Goal: Task Accomplishment & Management: Manage account settings

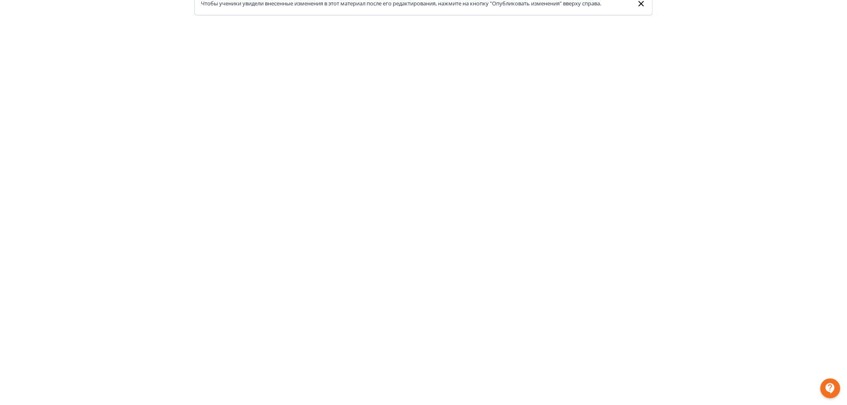
scroll to position [113, 0]
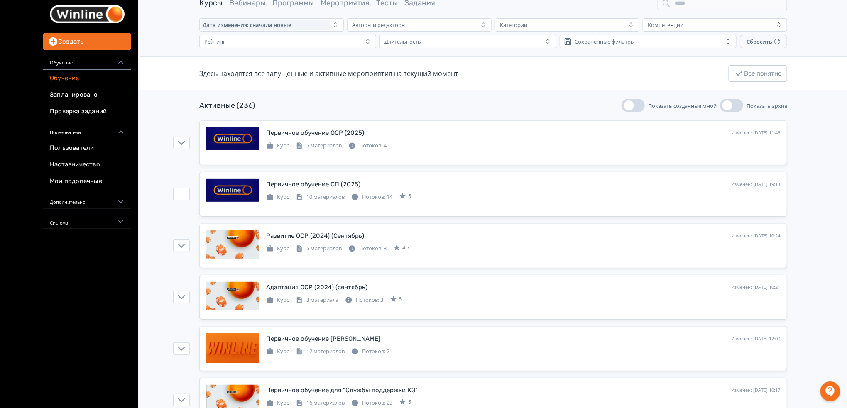
scroll to position [55, 0]
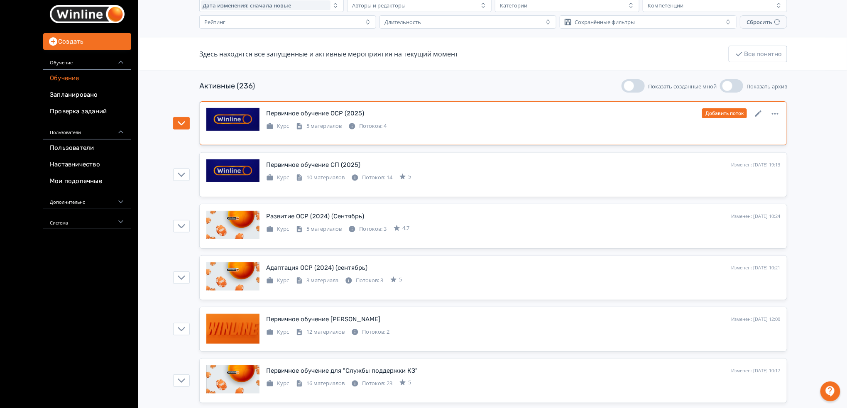
click at [461, 121] on div "Курс 5 материалов Потоков: 4" at bounding box center [523, 125] width 514 height 10
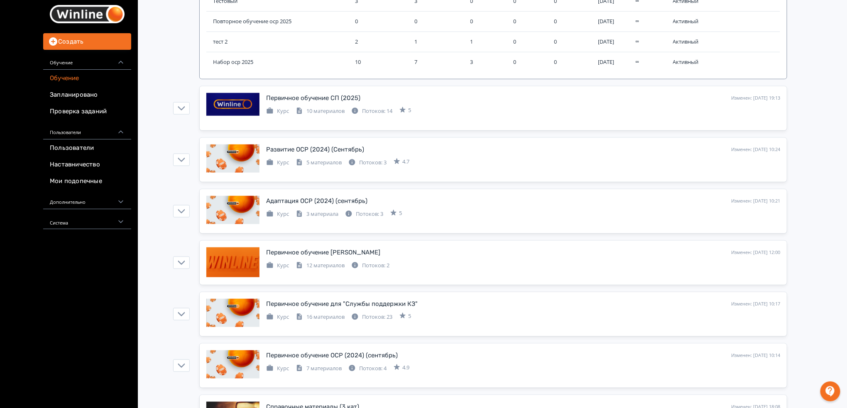
scroll to position [0, 0]
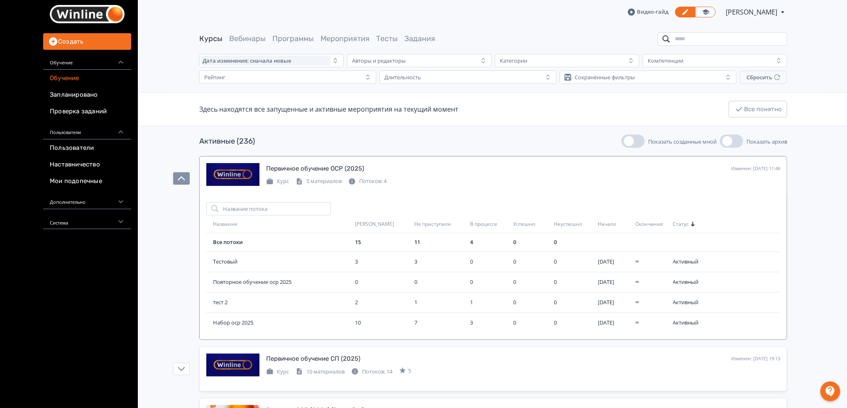
click at [700, 36] on input "search" at bounding box center [721, 38] width 129 height 13
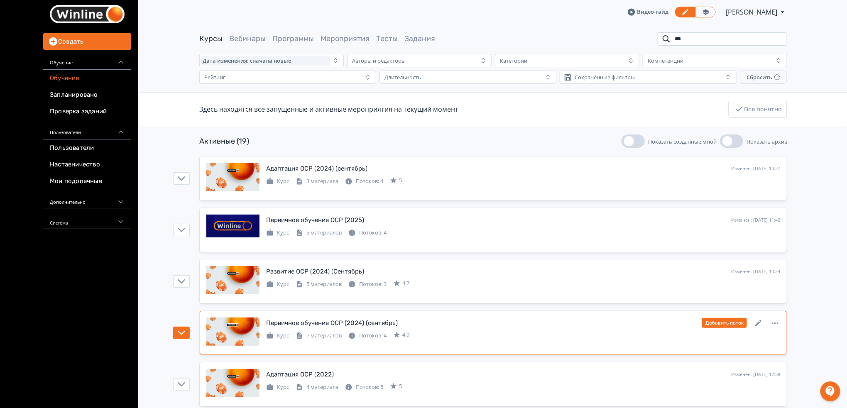
type input "***"
click at [600, 331] on div "Курс 7 материалов Потоков: 4 4.9" at bounding box center [523, 335] width 514 height 10
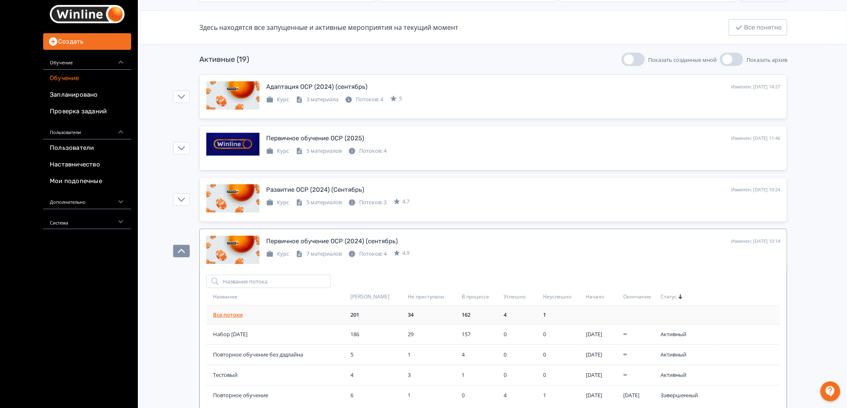
scroll to position [166, 0]
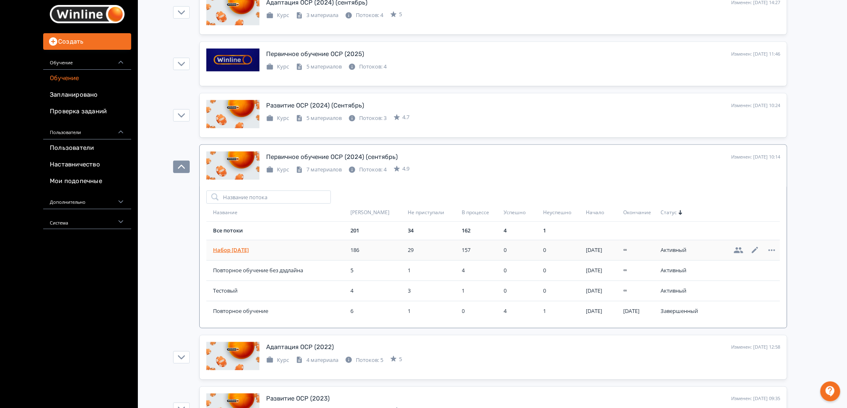
click at [239, 252] on span "Набор [DATE]" at bounding box center [280, 250] width 134 height 8
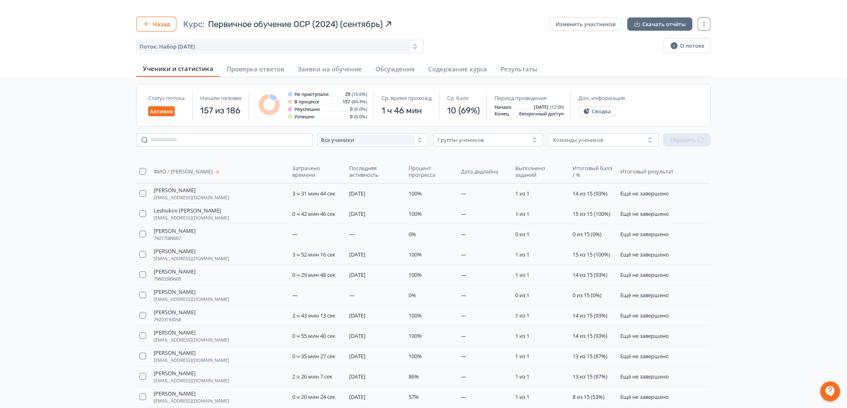
click at [161, 22] on button "Назад" at bounding box center [156, 24] width 40 height 15
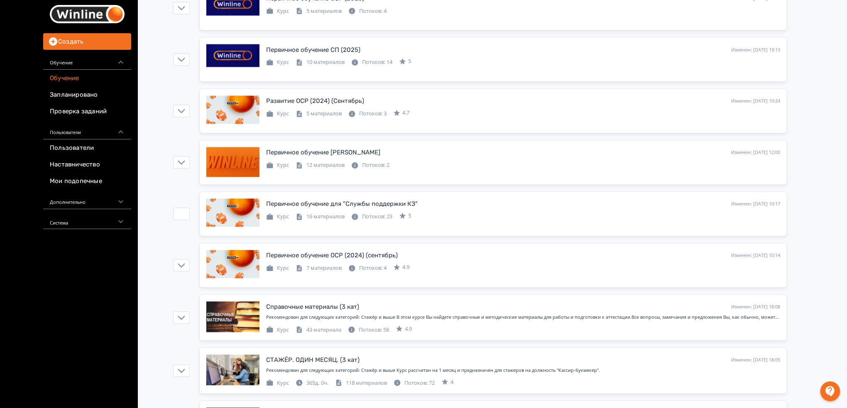
scroll to position [774, 0]
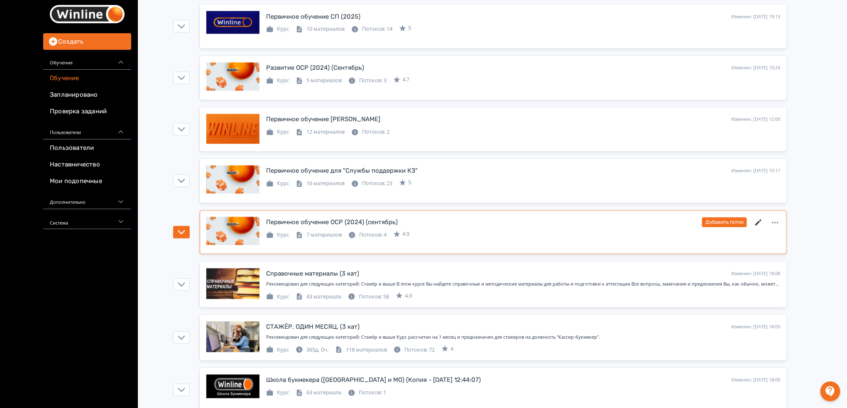
click at [760, 223] on icon at bounding box center [758, 223] width 10 height 10
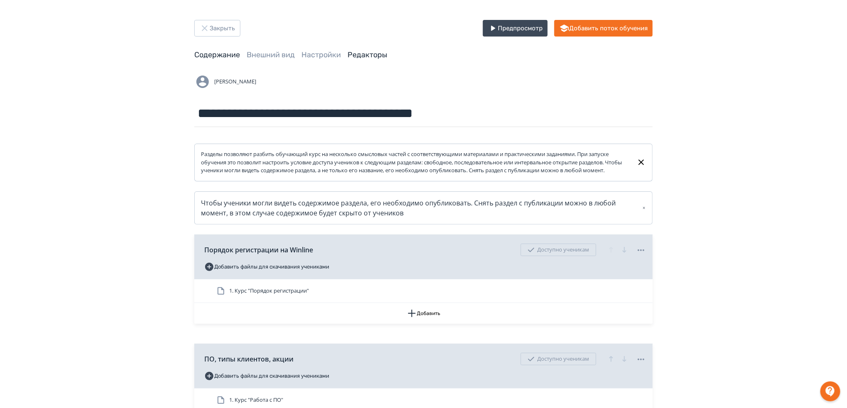
click at [372, 53] on link "Редакторы" at bounding box center [367, 54] width 40 height 9
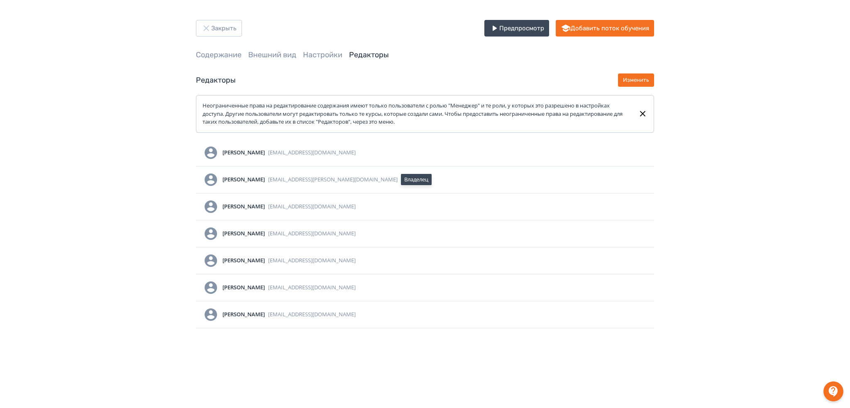
click at [324, 60] on span "Настройки" at bounding box center [322, 55] width 39 height 10
click at [324, 56] on link "Настройки" at bounding box center [322, 54] width 39 height 9
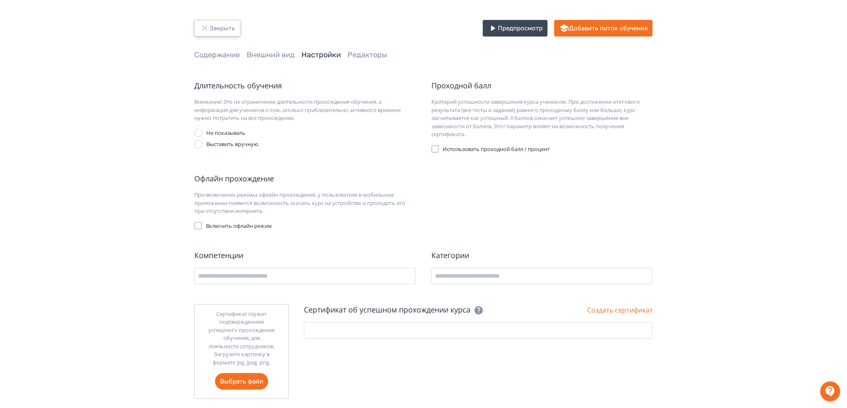
drag, startPoint x: 215, startPoint y: 26, endPoint x: 310, endPoint y: 135, distance: 144.7
click at [310, 135] on div "Закрыть Предпросмотр Добавить поток обучения Содержание Внешний вид Настройки Р…" at bounding box center [423, 209] width 498 height 379
click at [413, 181] on div "Офлайн прохождение" at bounding box center [304, 178] width 221 height 11
click at [227, 28] on button "Закрыть" at bounding box center [217, 28] width 46 height 17
